Goal: Information Seeking & Learning: Check status

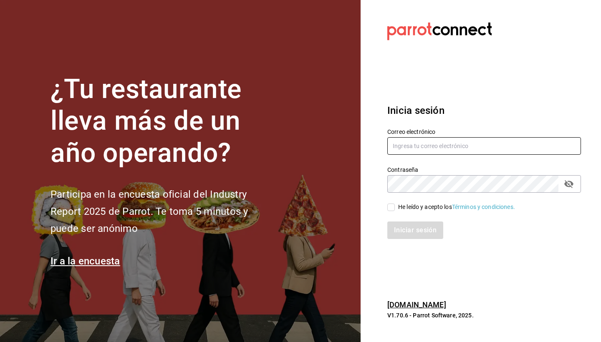
type input "[PERSON_NAME][EMAIL_ADDRESS][DOMAIN_NAME]"
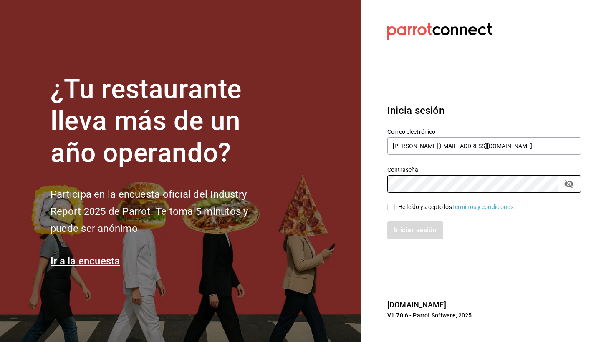
click at [387, 209] on input "He leído y acepto los Términos y condiciones." at bounding box center [391, 208] width 8 height 8
checkbox input "true"
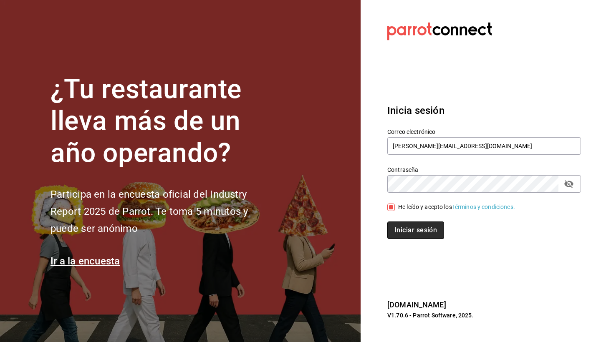
click at [401, 231] on button "Iniciar sesión" at bounding box center [415, 230] width 57 height 18
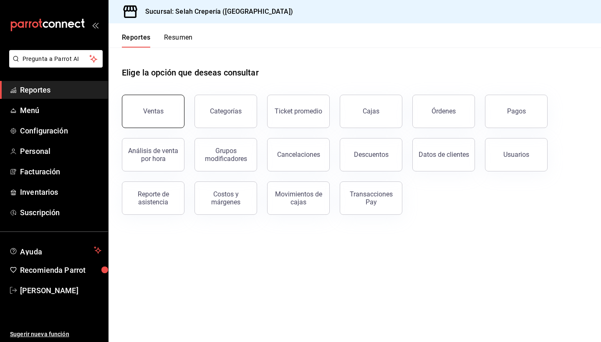
click at [147, 115] on button "Ventas" at bounding box center [153, 111] width 63 height 33
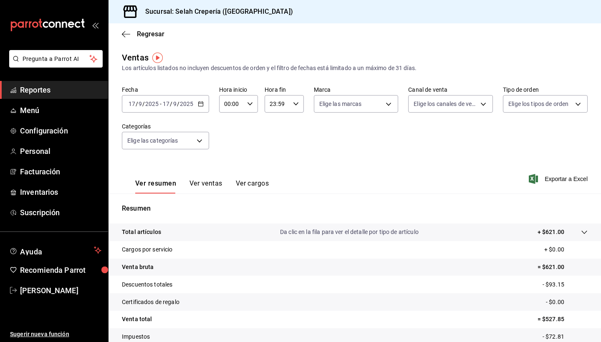
click at [203, 104] on div "[DATE] [DATE] - [DATE] [DATE]" at bounding box center [165, 104] width 87 height 18
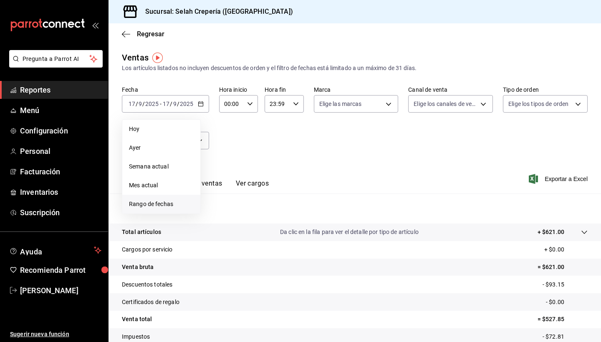
click at [156, 199] on li "Rango de fechas" at bounding box center [161, 204] width 78 height 19
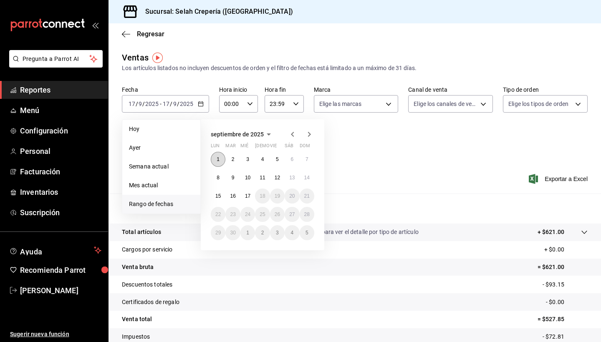
click at [218, 158] on abbr "1" at bounding box center [217, 159] width 3 height 6
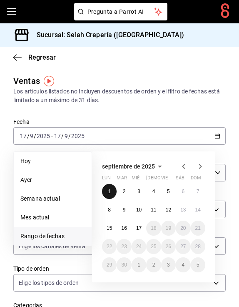
click at [110, 193] on abbr "1" at bounding box center [109, 191] width 3 height 6
click at [110, 193] on label "Marca" at bounding box center [119, 195] width 213 height 6
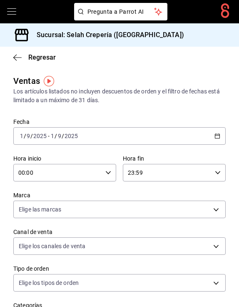
click at [218, 135] on icon "button" at bounding box center [218, 136] width 6 height 6
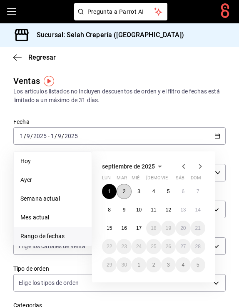
click at [125, 191] on abbr "2" at bounding box center [124, 191] width 3 height 6
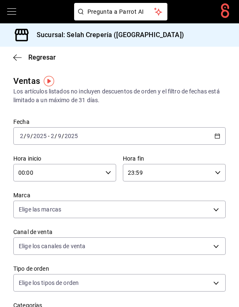
click at [216, 138] on \(Stroke\) "button" at bounding box center [217, 136] width 5 height 5
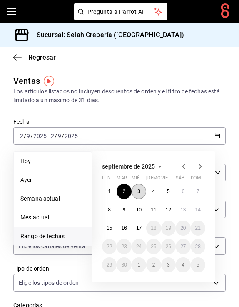
click at [140, 194] on abbr "3" at bounding box center [139, 191] width 3 height 6
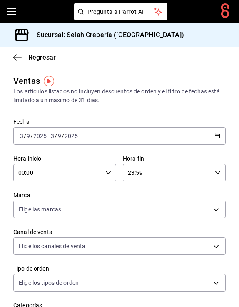
click at [218, 136] on icon "button" at bounding box center [218, 136] width 6 height 6
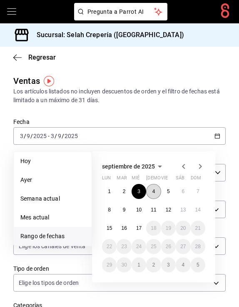
click at [154, 193] on abbr "4" at bounding box center [154, 191] width 3 height 6
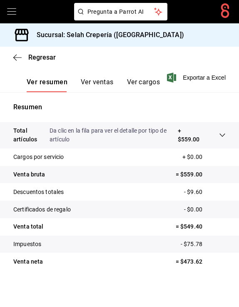
scroll to position [280, 0]
drag, startPoint x: 183, startPoint y: 226, endPoint x: 211, endPoint y: 229, distance: 28.9
click at [211, 229] on p "= $549.40" at bounding box center [201, 226] width 50 height 9
copy p "549.40"
click at [194, 244] on p "- $75.78" at bounding box center [203, 244] width 45 height 9
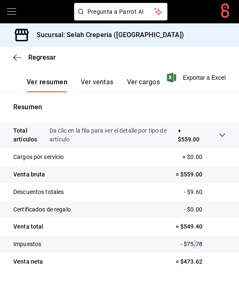
click at [194, 244] on p "- $75.78" at bounding box center [203, 244] width 45 height 9
click at [187, 244] on p "- $75.78" at bounding box center [203, 244] width 45 height 9
drag, startPoint x: 189, startPoint y: 244, endPoint x: 207, endPoint y: 244, distance: 17.9
click at [206, 244] on p "- $75.78" at bounding box center [203, 244] width 45 height 9
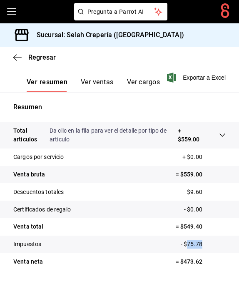
copy p "75.78"
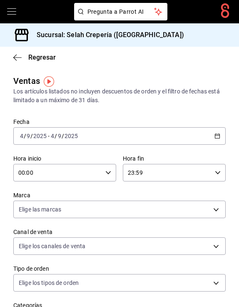
scroll to position [0, 0]
click at [216, 137] on icon "button" at bounding box center [218, 136] width 6 height 6
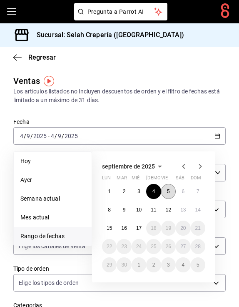
click at [169, 190] on abbr "5" at bounding box center [168, 191] width 3 height 6
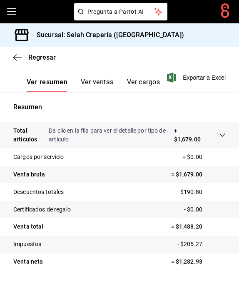
scroll to position [280, 0]
drag, startPoint x: 178, startPoint y: 226, endPoint x: 210, endPoint y: 231, distance: 32.6
click at [210, 231] on tr "Venta total = $1,488.20" at bounding box center [119, 227] width 239 height 18
copy p "1,488.20"
click at [184, 245] on p "- $205.27" at bounding box center [202, 244] width 48 height 9
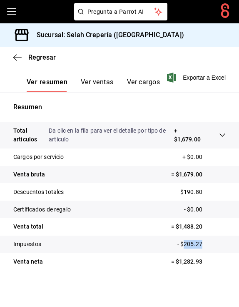
click at [184, 245] on p "- $205.27" at bounding box center [202, 244] width 48 height 9
copy p "205.27"
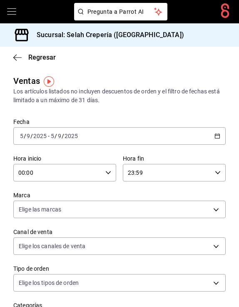
scroll to position [0, 0]
click at [219, 134] on \(Stroke\) "button" at bounding box center [217, 136] width 5 height 5
click at [218, 137] on icon "button" at bounding box center [218, 136] width 6 height 6
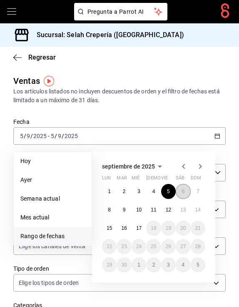
click at [182, 192] on abbr "6" at bounding box center [183, 191] width 3 height 6
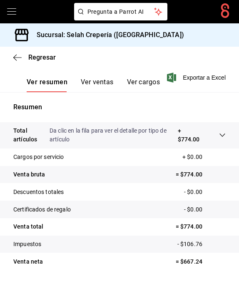
scroll to position [280, 0]
drag, startPoint x: 181, startPoint y: 226, endPoint x: 206, endPoint y: 227, distance: 24.7
click at [206, 227] on p "= $774.00" at bounding box center [201, 226] width 50 height 9
drag, startPoint x: 206, startPoint y: 227, endPoint x: 190, endPoint y: 227, distance: 15.9
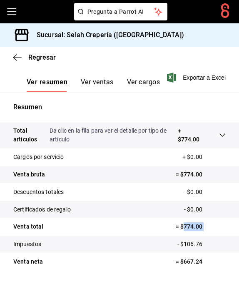
click at [190, 227] on p "= $774.00" at bounding box center [201, 226] width 50 height 9
click at [191, 243] on p "- $106.76" at bounding box center [202, 244] width 48 height 9
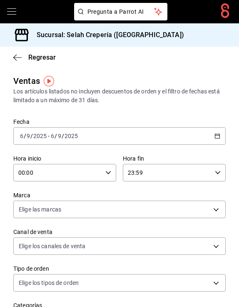
scroll to position [0, 0]
click at [218, 136] on \(Stroke\) "button" at bounding box center [218, 135] width 5 height 0
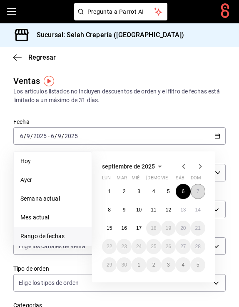
click at [199, 191] on abbr "7" at bounding box center [198, 191] width 3 height 6
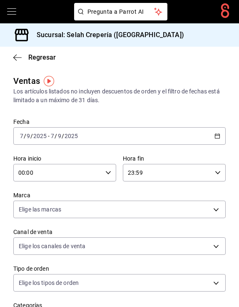
click at [199, 191] on div "Marca Elige las marcas" at bounding box center [119, 204] width 213 height 27
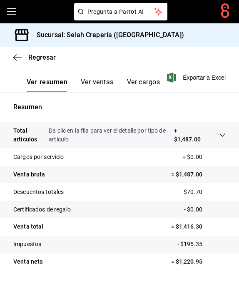
scroll to position [280, 0]
drag, startPoint x: 179, startPoint y: 227, endPoint x: 208, endPoint y: 227, distance: 28.8
click at [208, 227] on p "= $1,416.30" at bounding box center [198, 226] width 55 height 9
copy p "1,416.30"
click at [192, 244] on p "- $195.35" at bounding box center [202, 244] width 48 height 9
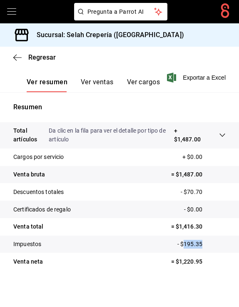
click at [192, 244] on p "- $195.35" at bounding box center [202, 244] width 48 height 9
copy p "195.35"
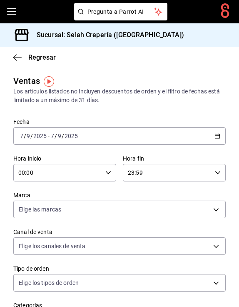
scroll to position [0, 0]
click at [216, 137] on icon "button" at bounding box center [218, 136] width 6 height 6
click at [223, 137] on div "[DATE] [DATE] - [DATE] [DATE]" at bounding box center [119, 136] width 213 height 18
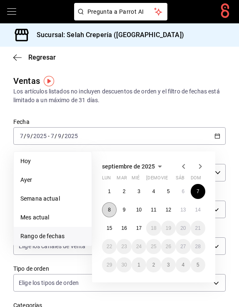
click at [111, 209] on abbr "8" at bounding box center [109, 210] width 3 height 6
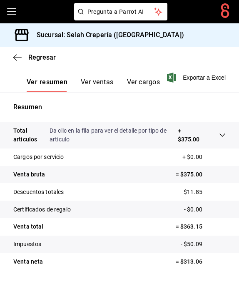
scroll to position [280, 0]
drag, startPoint x: 183, startPoint y: 260, endPoint x: 208, endPoint y: 264, distance: 25.0
click at [208, 264] on p "= $313.06" at bounding box center [201, 261] width 50 height 9
copy p "313.06"
click at [191, 225] on p "= $363.15" at bounding box center [201, 226] width 50 height 9
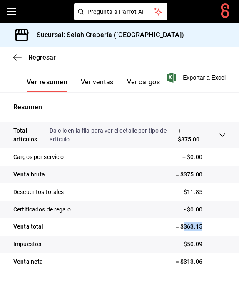
click at [191, 225] on p "= $363.15" at bounding box center [201, 226] width 50 height 9
copy p "363.15"
click at [196, 241] on p "- $50.09" at bounding box center [203, 244] width 45 height 9
copy p "50.09"
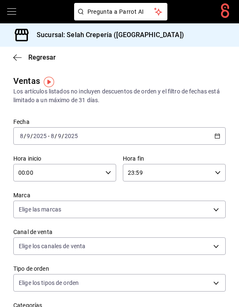
scroll to position [0, 0]
click at [219, 136] on \(Stroke\) "button" at bounding box center [218, 135] width 5 height 0
click at [218, 136] on \(Stroke\) "button" at bounding box center [218, 135] width 5 height 0
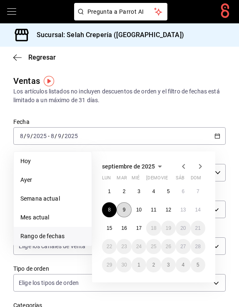
click at [124, 210] on abbr "9" at bounding box center [124, 210] width 3 height 6
click at [124, 210] on body "Pregunta a Parrot AI Pregunta a Parrot AI Reportes Menú Configuración Personal …" at bounding box center [119, 153] width 239 height 307
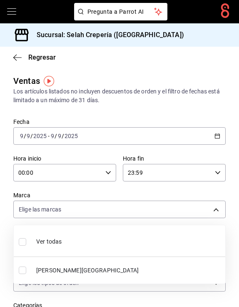
click at [190, 110] on div at bounding box center [119, 153] width 239 height 307
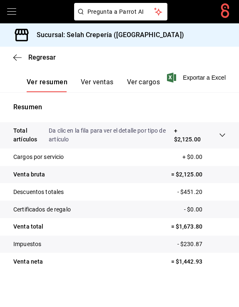
scroll to position [280, 0]
drag, startPoint x: 178, startPoint y: 227, endPoint x: 207, endPoint y: 229, distance: 28.9
click at [207, 229] on p "= $1,673.80" at bounding box center [198, 226] width 55 height 9
copy p "1,673.80"
click at [191, 243] on p "- $230.87" at bounding box center [202, 244] width 48 height 9
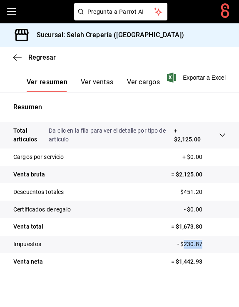
click at [191, 243] on p "- $230.87" at bounding box center [202, 244] width 48 height 9
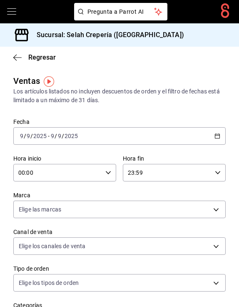
scroll to position [0, 0]
click at [217, 137] on icon "button" at bounding box center [218, 136] width 6 height 6
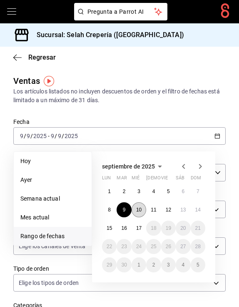
click at [138, 211] on abbr "10" at bounding box center [138, 210] width 5 height 6
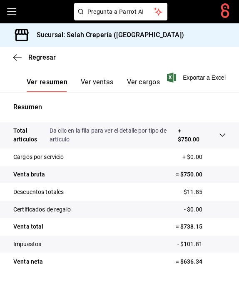
scroll to position [280, 0]
click at [185, 228] on p "= $738.15" at bounding box center [201, 226] width 50 height 9
click at [196, 245] on p "- $101.81" at bounding box center [202, 244] width 48 height 9
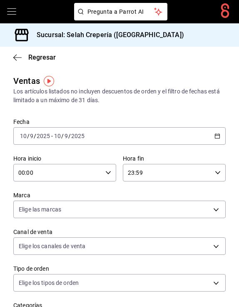
scroll to position [0, 0]
click at [219, 136] on icon "button" at bounding box center [218, 136] width 6 height 6
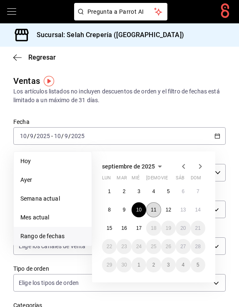
click at [153, 210] on abbr "11" at bounding box center [153, 210] width 5 height 6
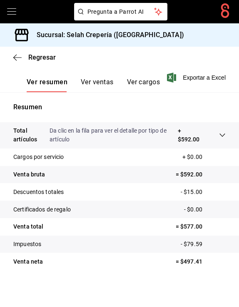
scroll to position [280, 0]
drag, startPoint x: 183, startPoint y: 226, endPoint x: 207, endPoint y: 228, distance: 23.4
click at [206, 228] on p "= $577.00" at bounding box center [201, 226] width 50 height 9
click at [192, 245] on p "- $79.59" at bounding box center [203, 244] width 45 height 9
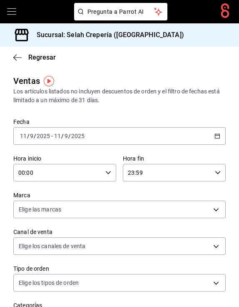
scroll to position [0, 0]
click at [220, 138] on \(Stroke\) "button" at bounding box center [217, 136] width 5 height 5
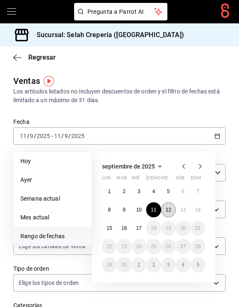
click at [170, 209] on abbr "12" at bounding box center [168, 210] width 5 height 6
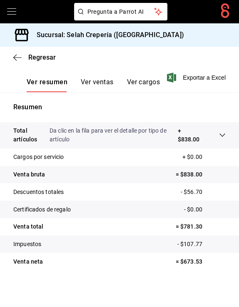
scroll to position [280, 0]
click at [189, 224] on p "= $781.30" at bounding box center [201, 226] width 50 height 9
click at [194, 244] on p "- $107.77" at bounding box center [202, 244] width 48 height 9
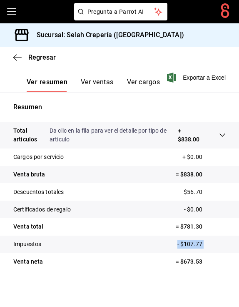
click at [194, 244] on p "- $107.77" at bounding box center [202, 244] width 48 height 9
click at [224, 241] on p "- $107.77" at bounding box center [202, 244] width 48 height 9
click at [195, 244] on p "- $107.77" at bounding box center [202, 244] width 48 height 9
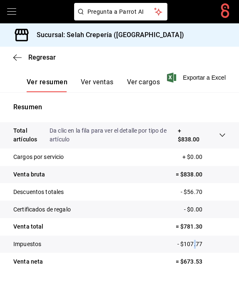
click at [195, 244] on p "- $107.77" at bounding box center [202, 244] width 48 height 9
click at [204, 244] on p "- $107.77" at bounding box center [202, 244] width 48 height 9
click at [201, 244] on p "- $107.77" at bounding box center [202, 244] width 48 height 9
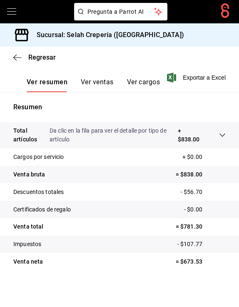
click at [201, 244] on p "- $107.77" at bounding box center [202, 244] width 48 height 9
click at [207, 244] on p "- $107.77" at bounding box center [202, 244] width 48 height 9
drag, startPoint x: 202, startPoint y: 242, endPoint x: 185, endPoint y: 243, distance: 16.7
click at [185, 243] on p "- $107.77" at bounding box center [202, 244] width 48 height 9
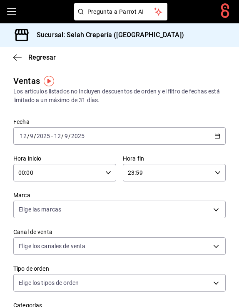
scroll to position [0, 0]
click at [218, 135] on icon "button" at bounding box center [218, 136] width 6 height 6
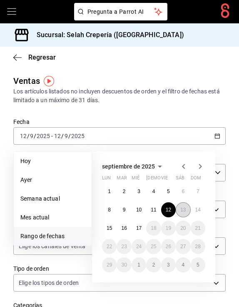
click at [181, 209] on abbr "13" at bounding box center [183, 210] width 5 height 6
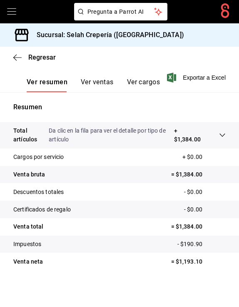
scroll to position [280, 0]
drag, startPoint x: 179, startPoint y: 227, endPoint x: 205, endPoint y: 228, distance: 25.9
click at [203, 228] on p "= $1,384.00" at bounding box center [198, 226] width 55 height 9
click at [199, 242] on p "- $190.90" at bounding box center [202, 244] width 48 height 9
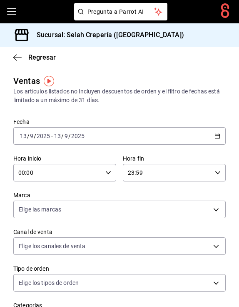
scroll to position [0, 0]
click at [216, 136] on \(Stroke\) "button" at bounding box center [218, 135] width 5 height 0
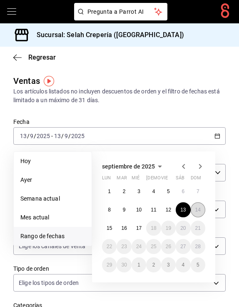
click at [198, 211] on abbr "14" at bounding box center [198, 210] width 5 height 6
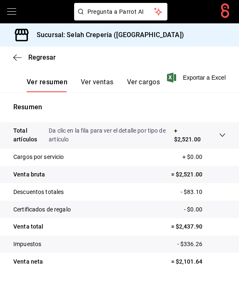
scroll to position [280, 0]
drag, startPoint x: 180, startPoint y: 226, endPoint x: 203, endPoint y: 228, distance: 23.4
click at [203, 228] on p "= $2,437.90" at bounding box center [198, 226] width 55 height 9
click at [191, 244] on p "- $336.26" at bounding box center [202, 244] width 48 height 9
